Goal: Find specific page/section: Find specific page/section

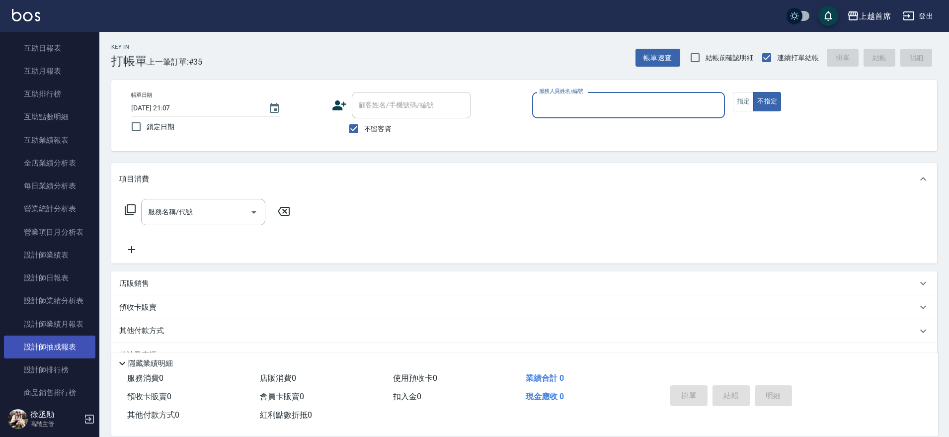
scroll to position [559, 0]
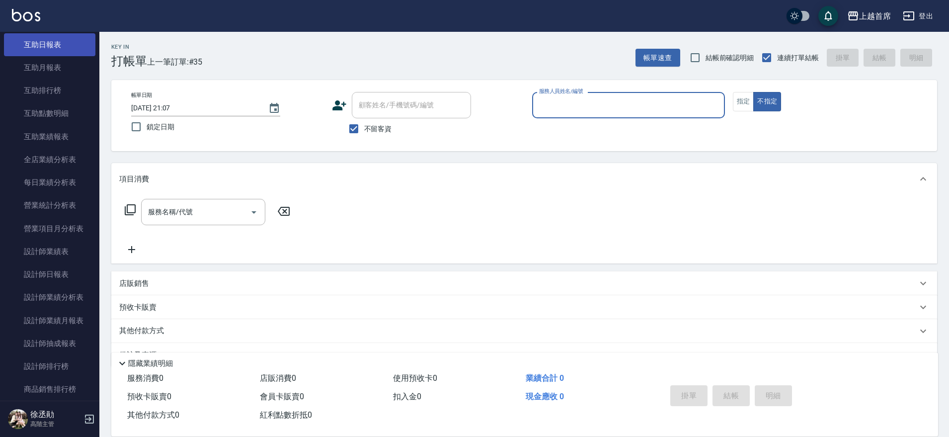
click at [62, 49] on link "互助日報表" at bounding box center [49, 44] width 91 height 23
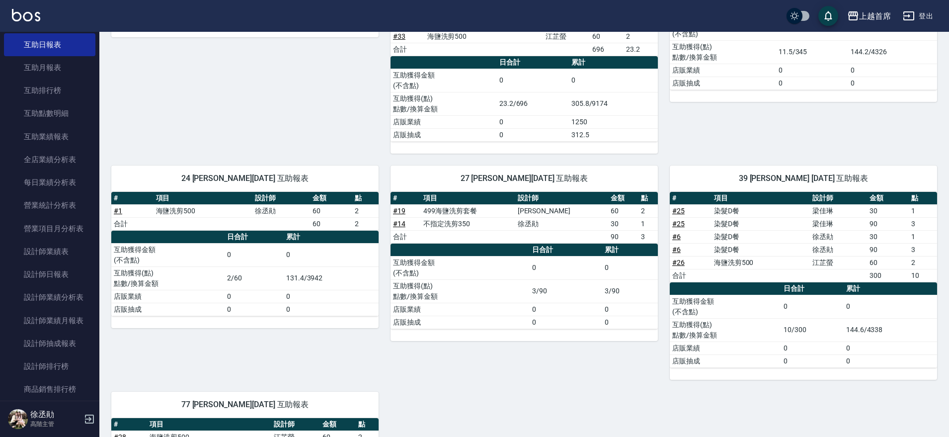
scroll to position [266, 0]
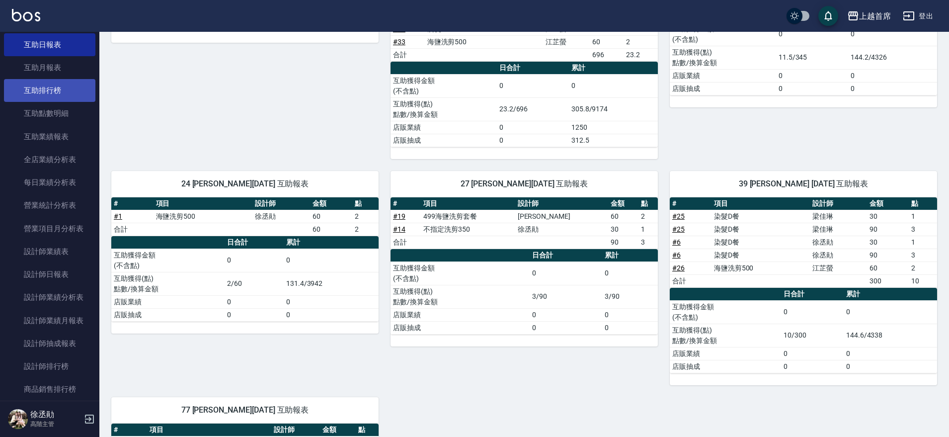
click at [75, 90] on link "互助排行榜" at bounding box center [49, 90] width 91 height 23
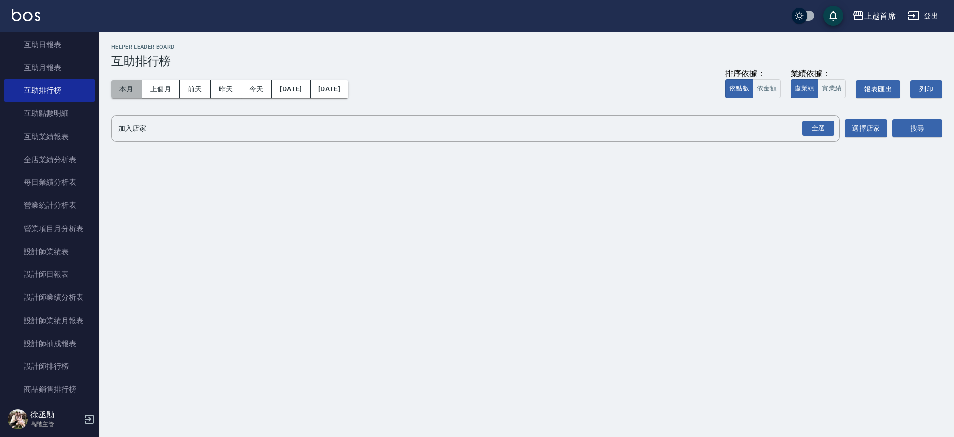
click at [116, 84] on button "本月" at bounding box center [126, 89] width 31 height 18
drag, startPoint x: 808, startPoint y: 123, endPoint x: 953, endPoint y: 163, distance: 150.4
click at [810, 123] on div "全選" at bounding box center [818, 128] width 32 height 15
click at [921, 131] on button "搜尋" at bounding box center [917, 129] width 50 height 18
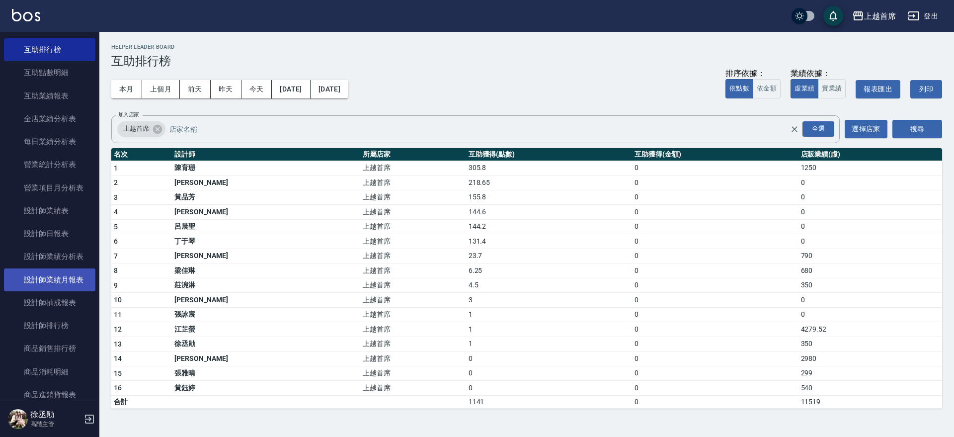
scroll to position [621, 0]
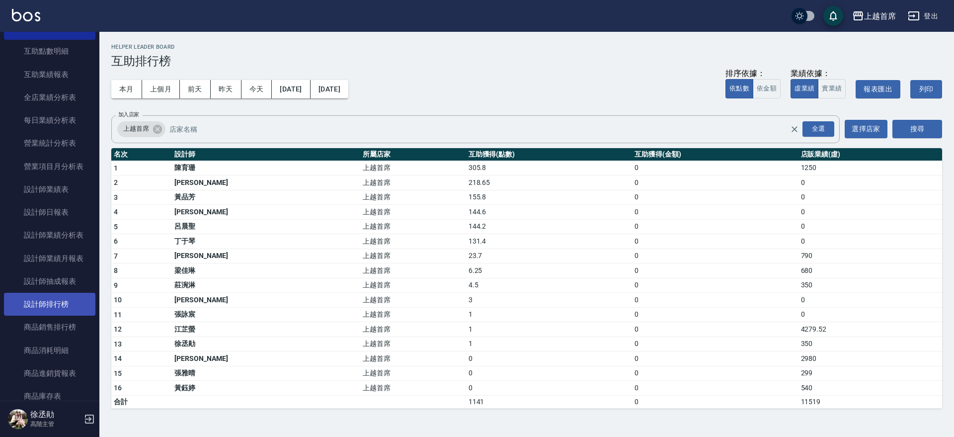
click at [70, 311] on link "設計師排行榜" at bounding box center [49, 304] width 91 height 23
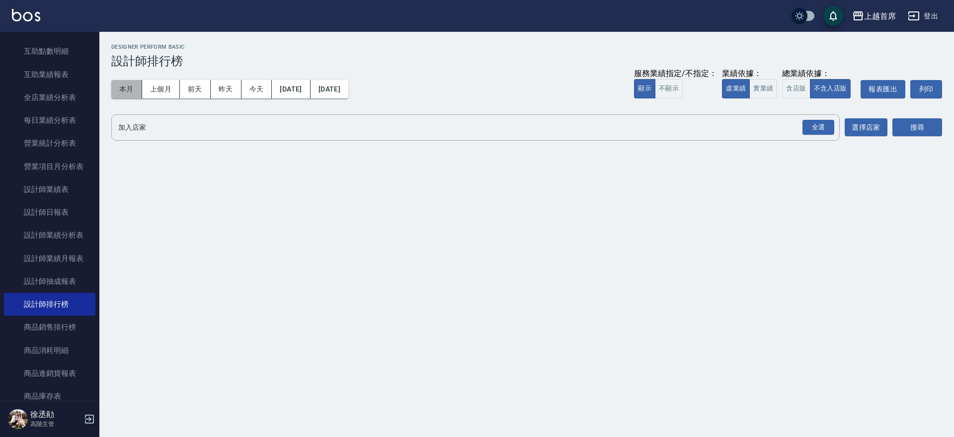
click at [121, 90] on button "本月" at bounding box center [126, 89] width 31 height 18
drag, startPoint x: 826, startPoint y: 130, endPoint x: 909, endPoint y: 130, distance: 83.0
click at [828, 130] on div "全選" at bounding box center [818, 127] width 32 height 15
click at [928, 127] on button "搜尋" at bounding box center [917, 128] width 50 height 18
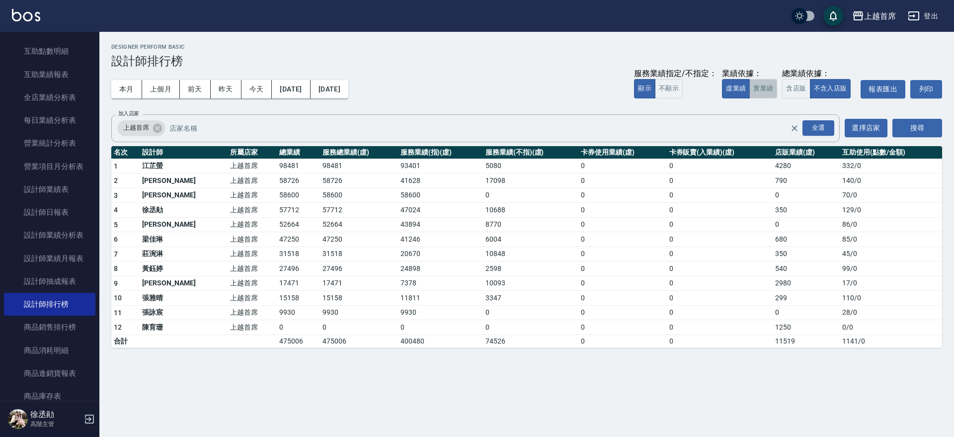
click at [763, 87] on button "實業績" at bounding box center [763, 88] width 28 height 19
